Goal: Find specific page/section: Find specific page/section

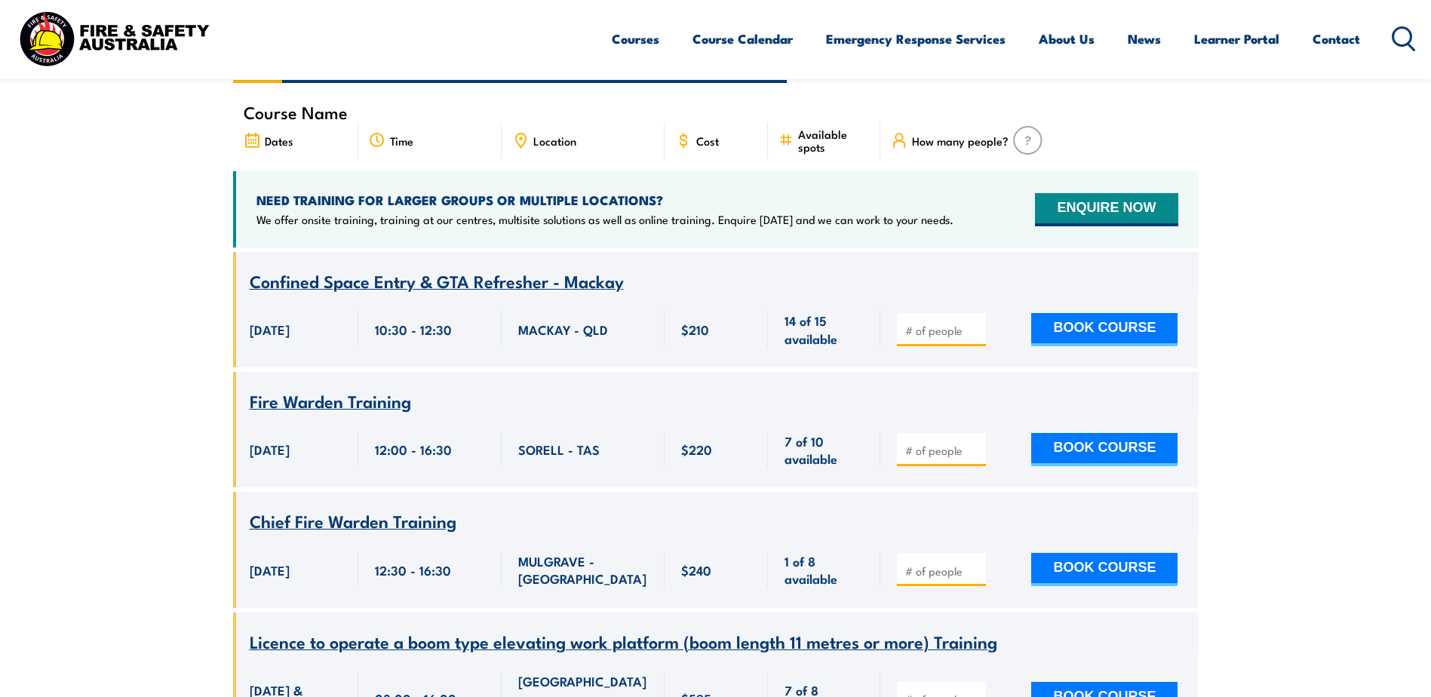
scroll to position [302, 0]
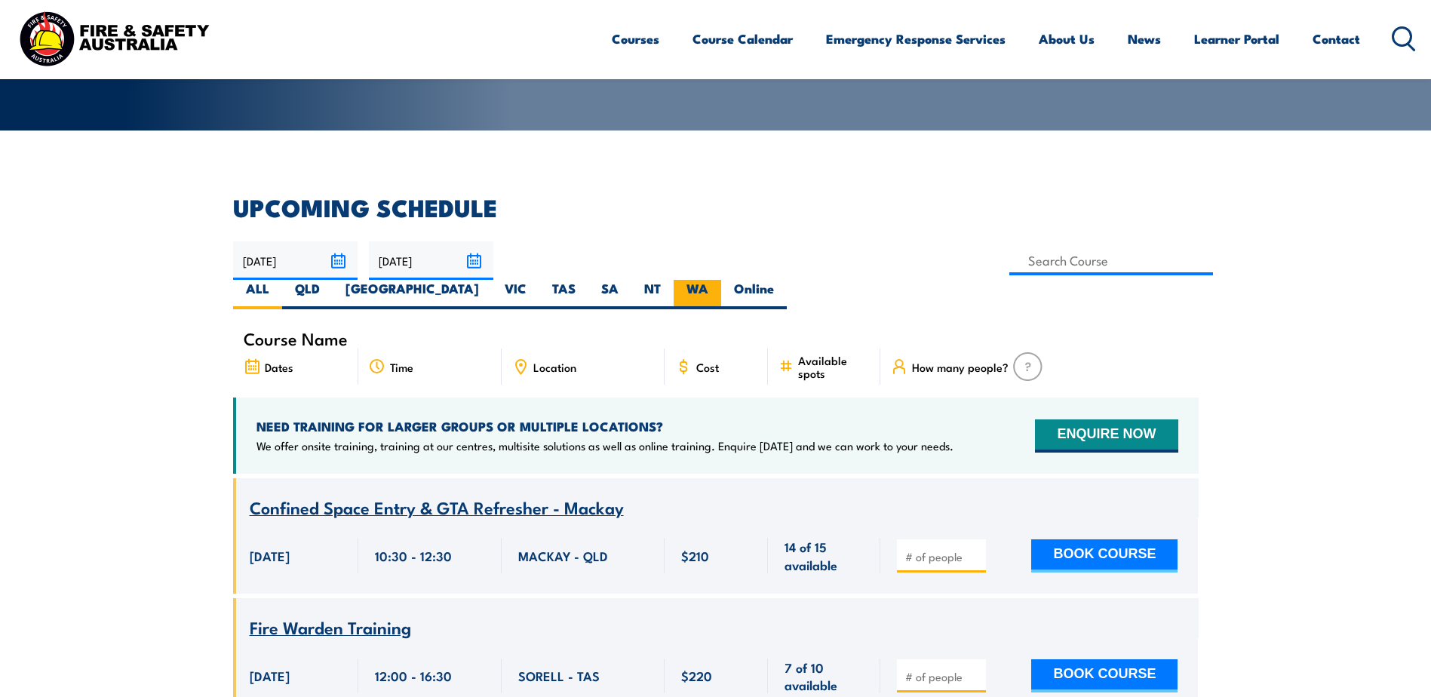
click at [721, 280] on label "WA" at bounding box center [697, 294] width 48 height 29
click at [718, 280] on input "WA" at bounding box center [713, 285] width 10 height 10
radio input "true"
click at [721, 280] on label "WA" at bounding box center [697, 294] width 48 height 29
click at [718, 280] on input "WA" at bounding box center [713, 285] width 10 height 10
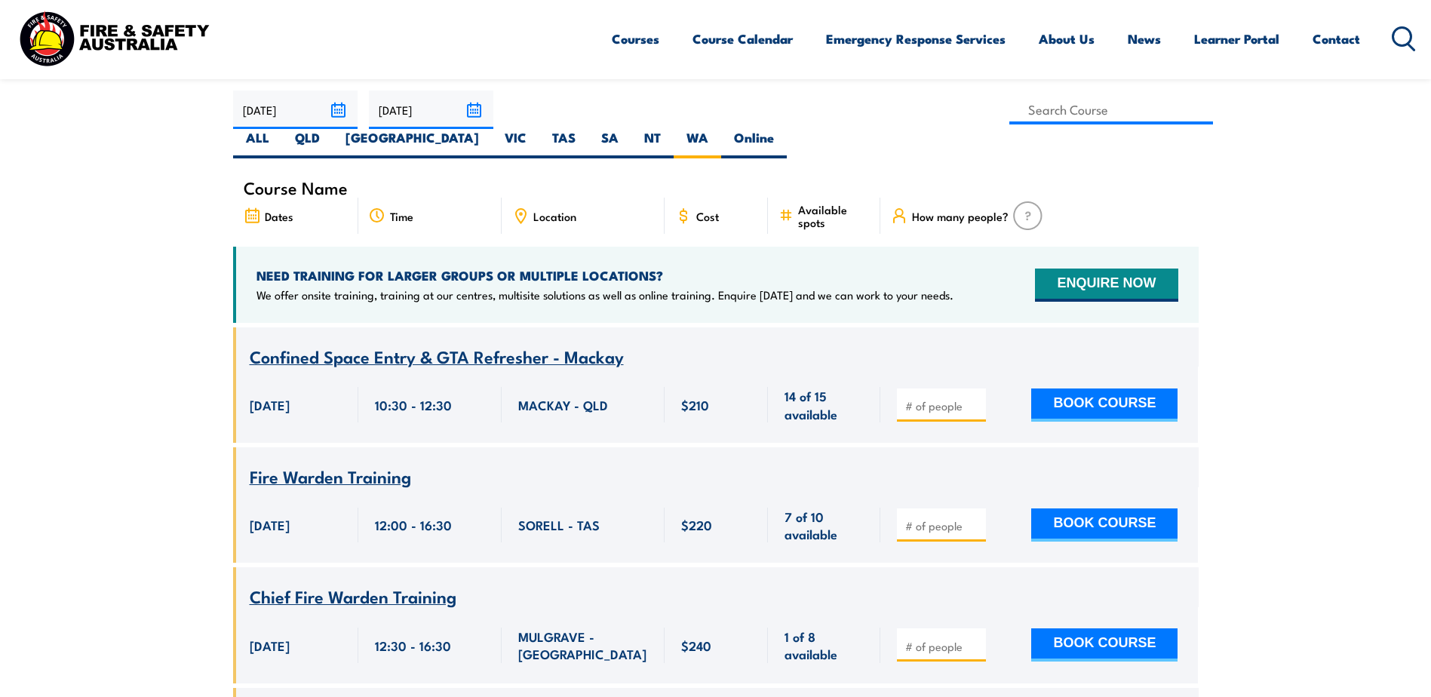
scroll to position [679, 0]
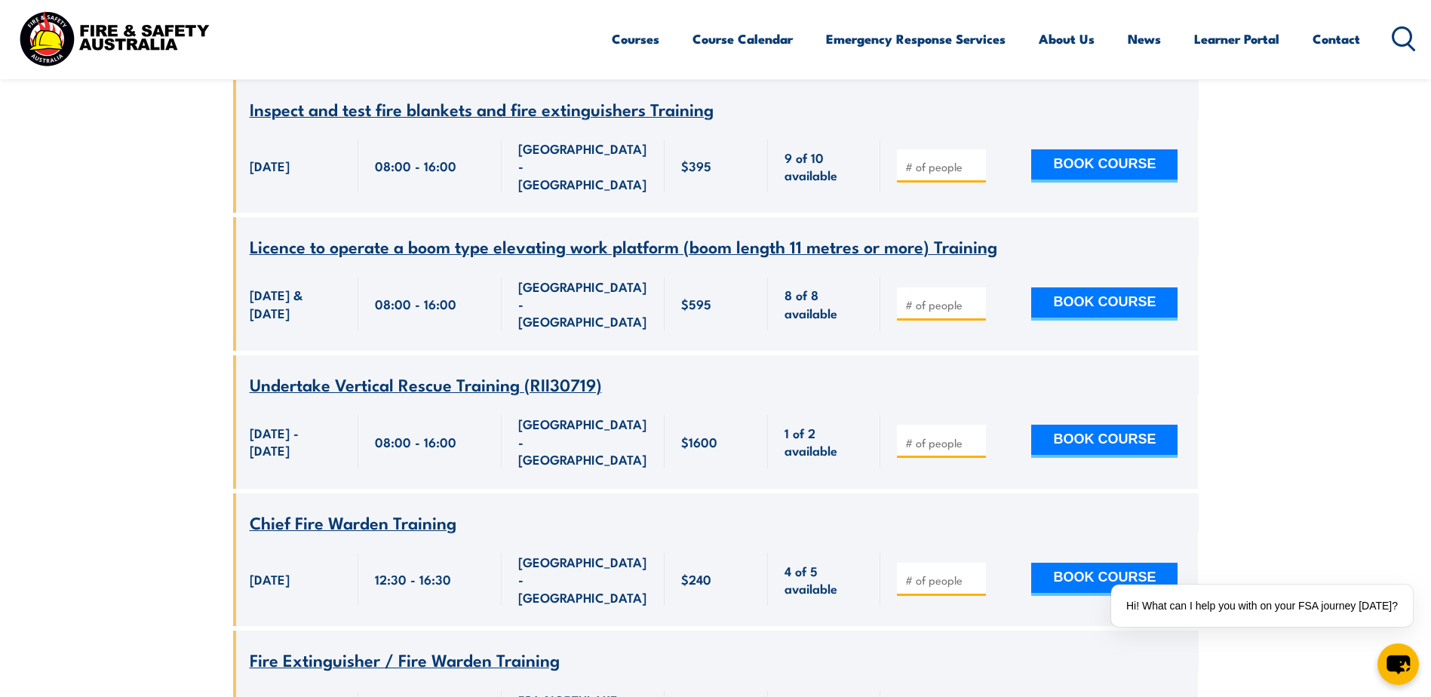
scroll to position [6380, 0]
